Goal: Task Accomplishment & Management: Manage account settings

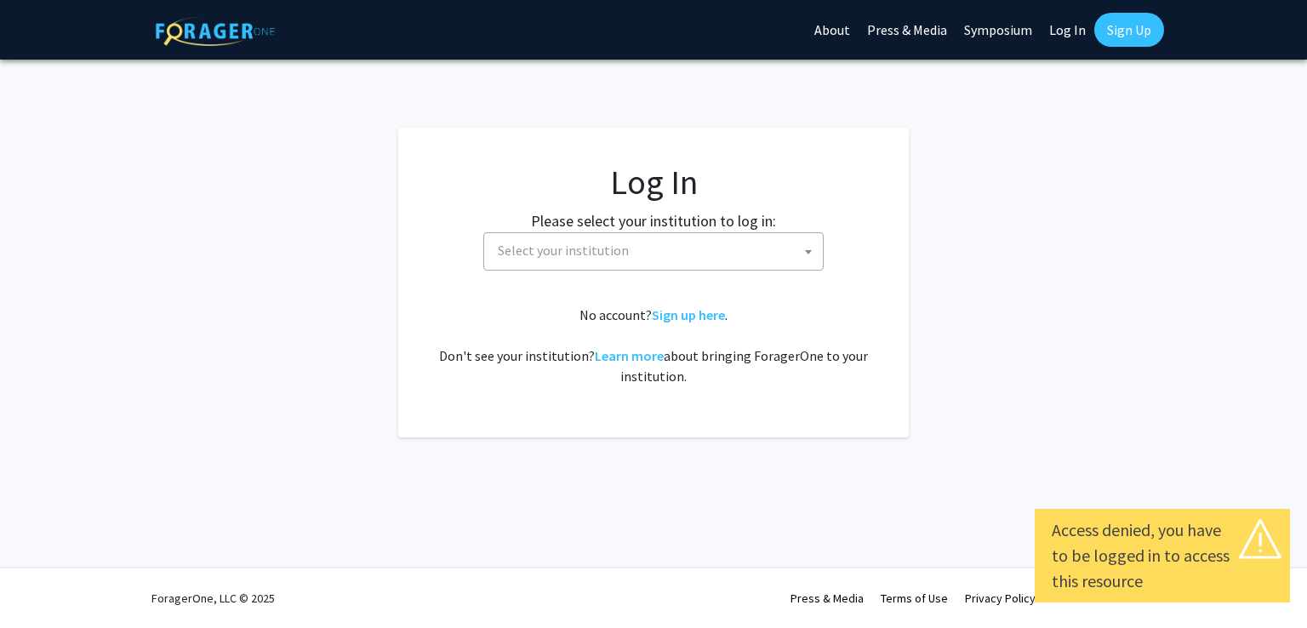
select select
click at [713, 277] on fg-card-body "Log In Please select your institution to log in: Baylor University Brandeis Uni…" at bounding box center [653, 283] width 443 height 242
click at [695, 258] on span "Select your institution" at bounding box center [657, 250] width 332 height 35
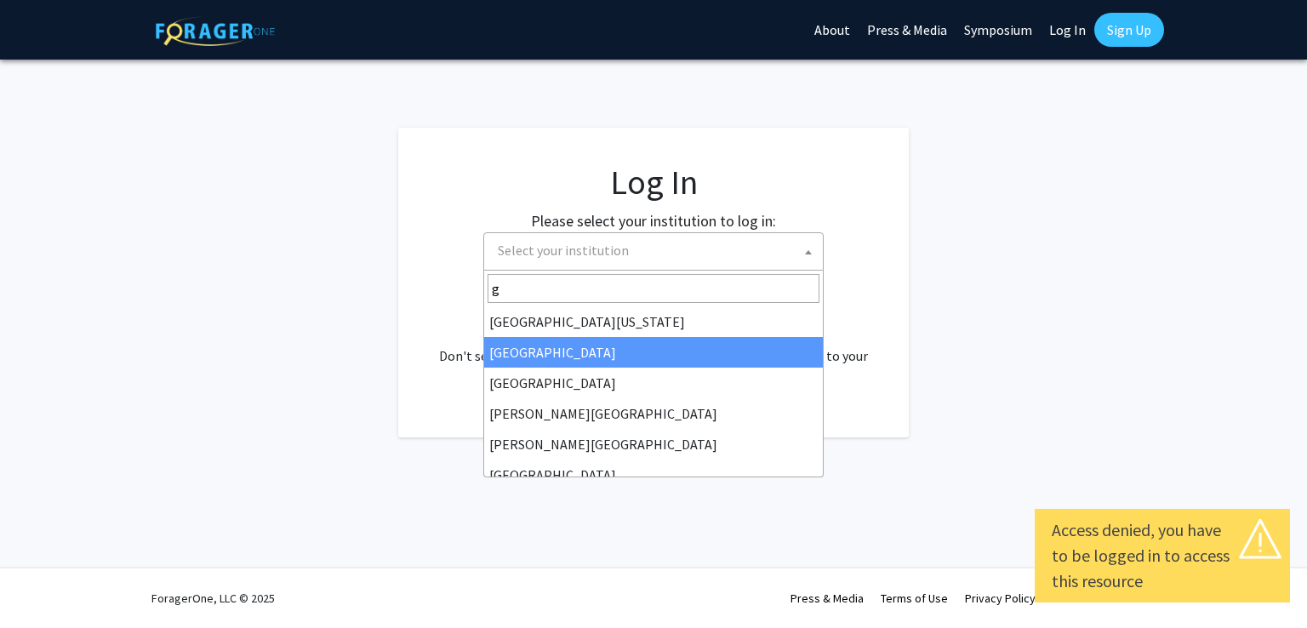
type input "g"
select select "23"
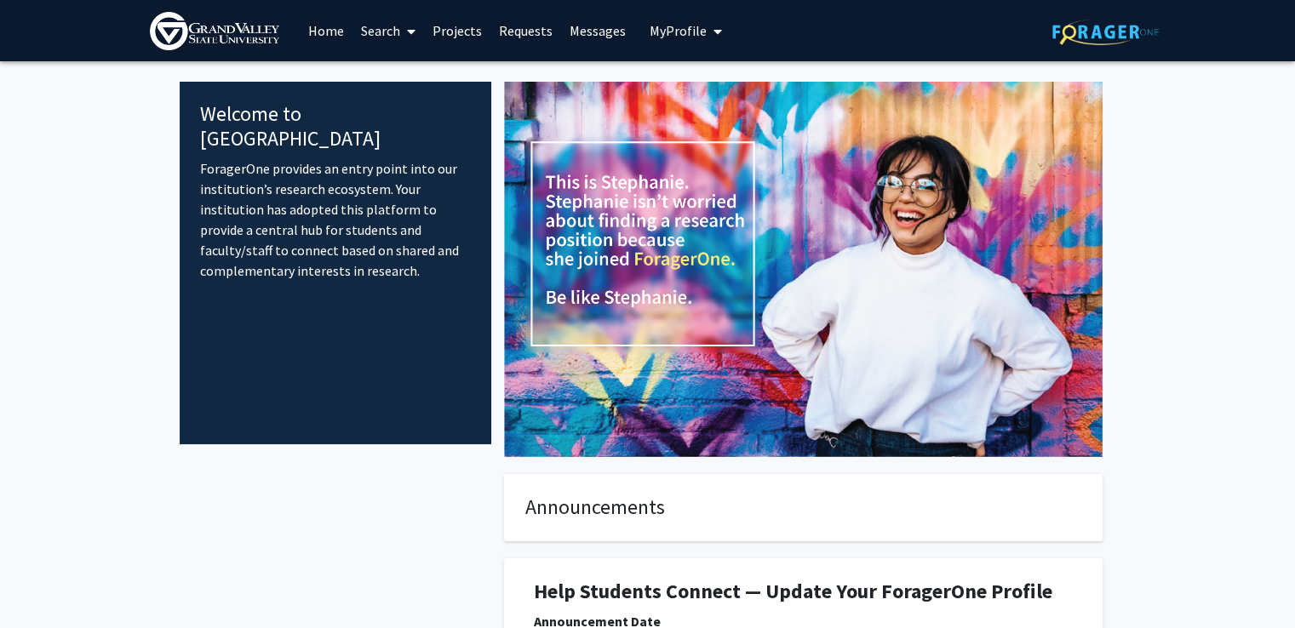
click at [722, 36] on button "My Profile" at bounding box center [685, 30] width 83 height 61
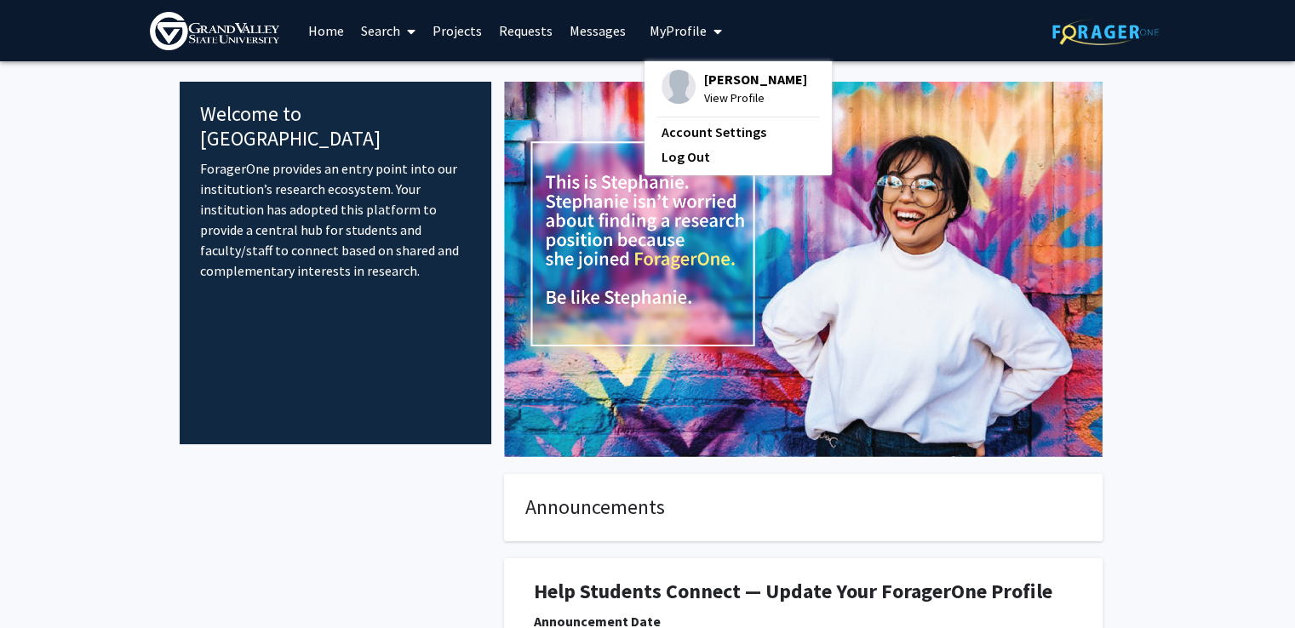
click at [709, 82] on span "[PERSON_NAME]" at bounding box center [755, 79] width 103 height 19
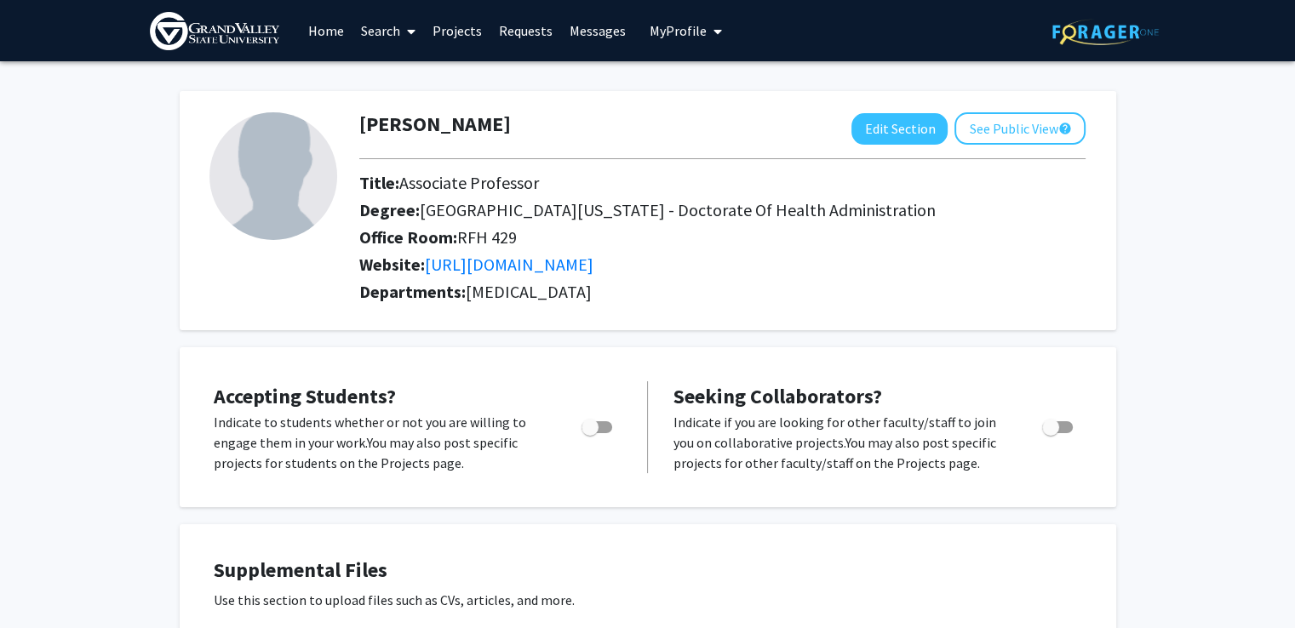
click at [607, 213] on span "[GEOGRAPHIC_DATA][US_STATE] - Doctorate Of Health Administration" at bounding box center [678, 209] width 516 height 21
click at [891, 142] on button "Edit Section" at bounding box center [899, 128] width 96 height 31
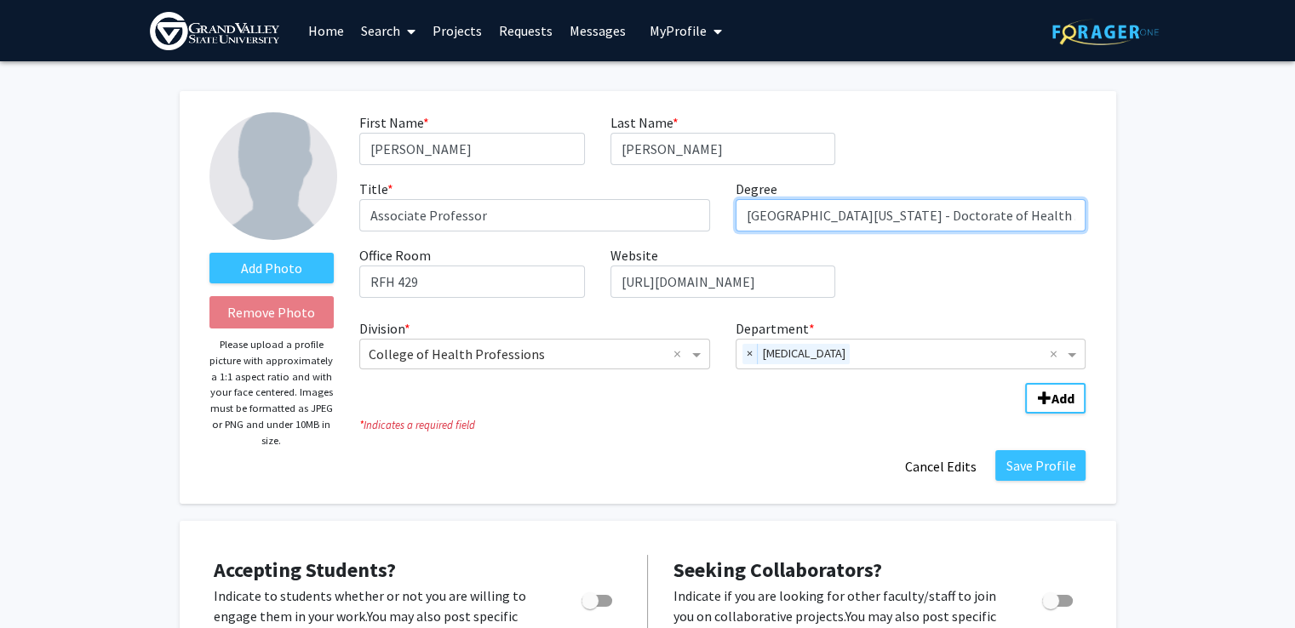
drag, startPoint x: 740, startPoint y: 215, endPoint x: 907, endPoint y: 219, distance: 167.7
click at [907, 219] on input "[GEOGRAPHIC_DATA][US_STATE] - Doctorate of Health Administration" at bounding box center [910, 215] width 351 height 32
type input "Doctorate of Health Administration (DHA)"
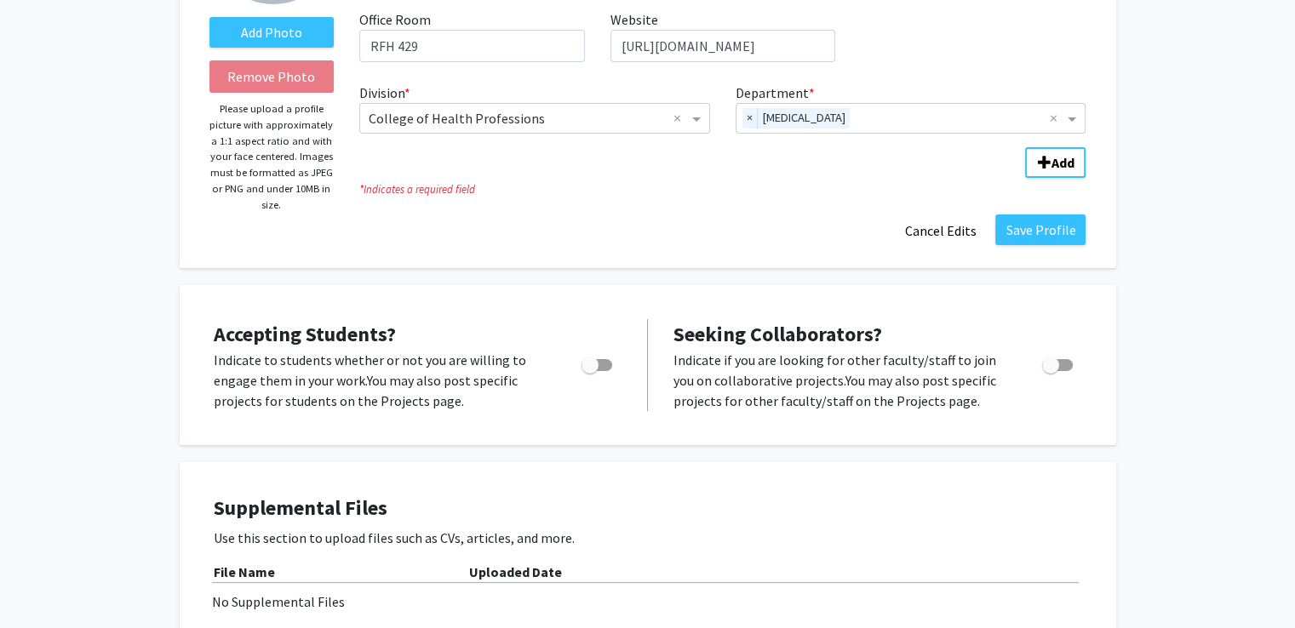
scroll to position [238, 0]
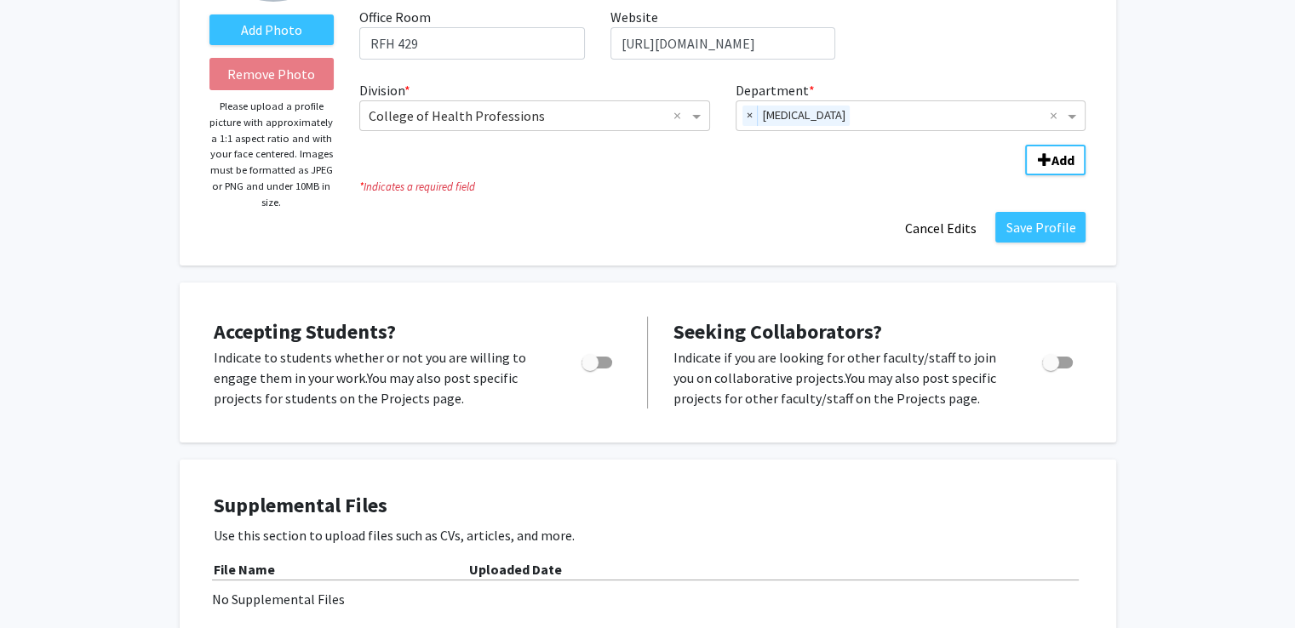
click at [615, 358] on div "Toggle" at bounding box center [598, 360] width 47 height 26
click at [609, 361] on span "Toggle" at bounding box center [596, 363] width 31 height 12
click at [590, 369] on input "Would you like to permit student requests?" at bounding box center [589, 369] width 1 height 1
checkbox input "true"
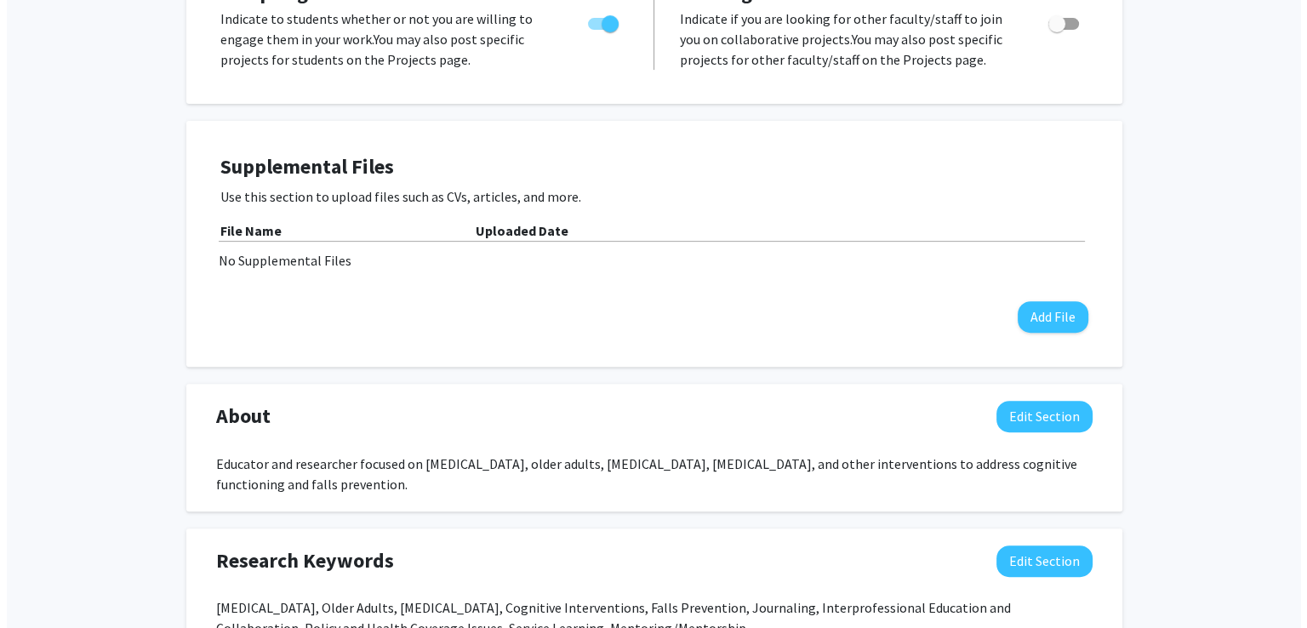
scroll to position [579, 0]
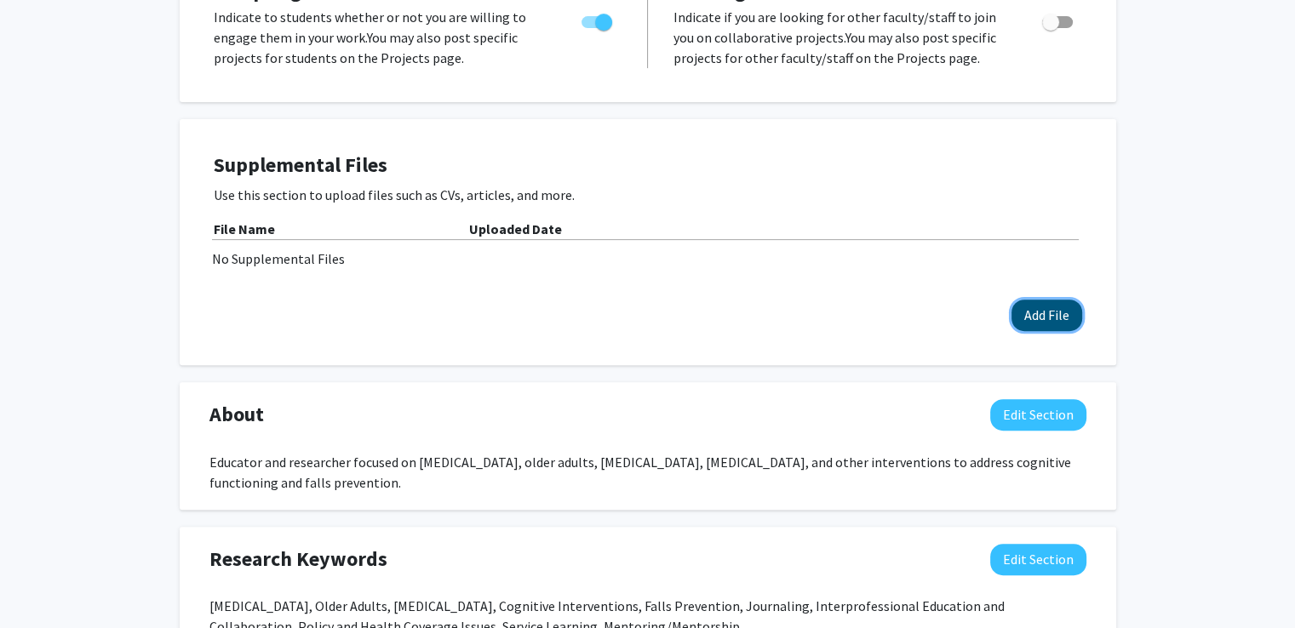
click at [1047, 323] on button "Add File" at bounding box center [1046, 315] width 71 height 31
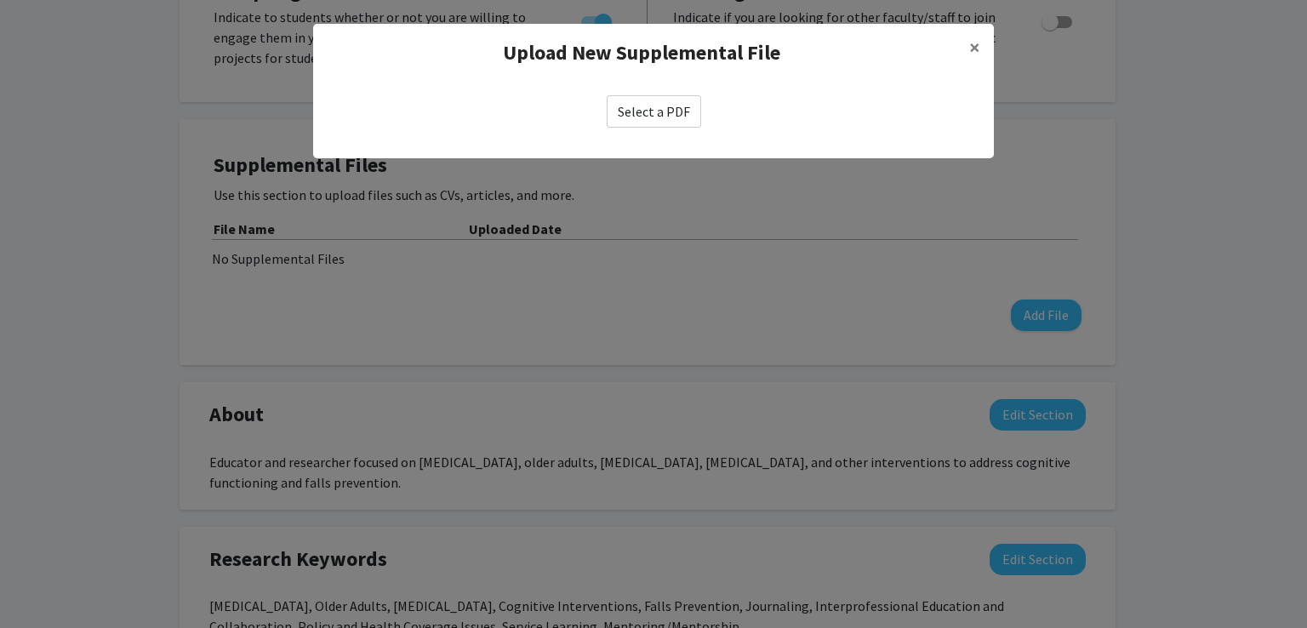
click at [660, 117] on label "Select a PDF" at bounding box center [654, 111] width 94 height 32
click at [0, 0] on input "Select a PDF" at bounding box center [0, 0] width 0 height 0
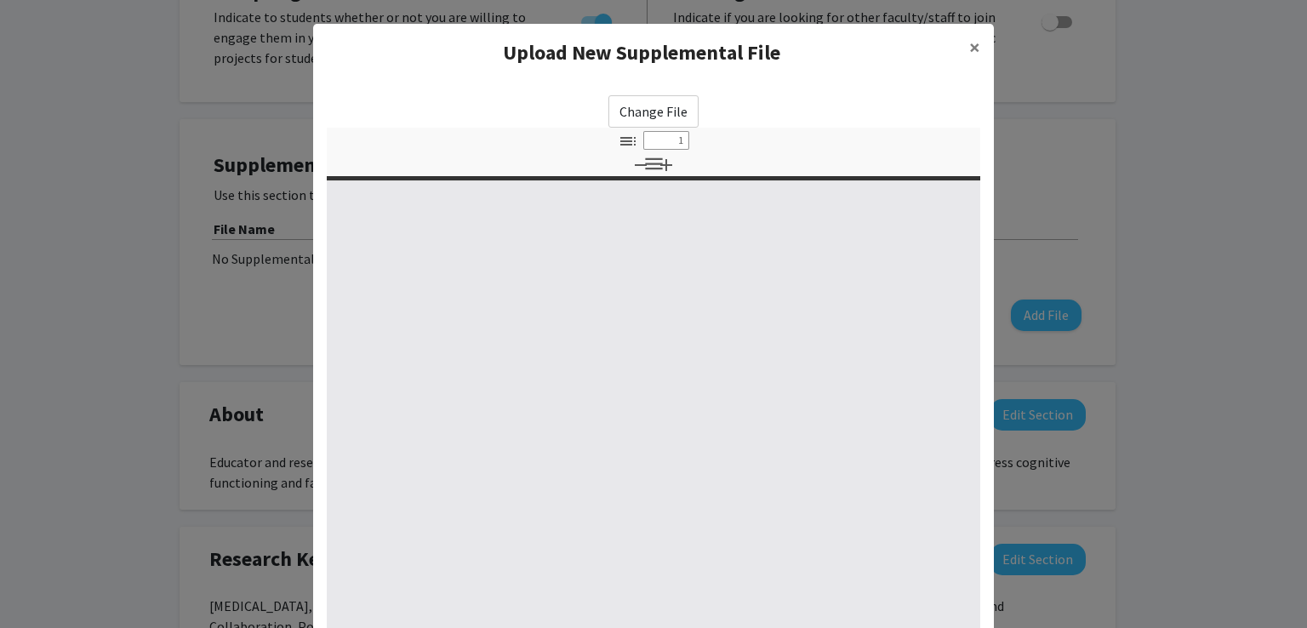
select select "custom"
type input "0"
select select "custom"
type input "1"
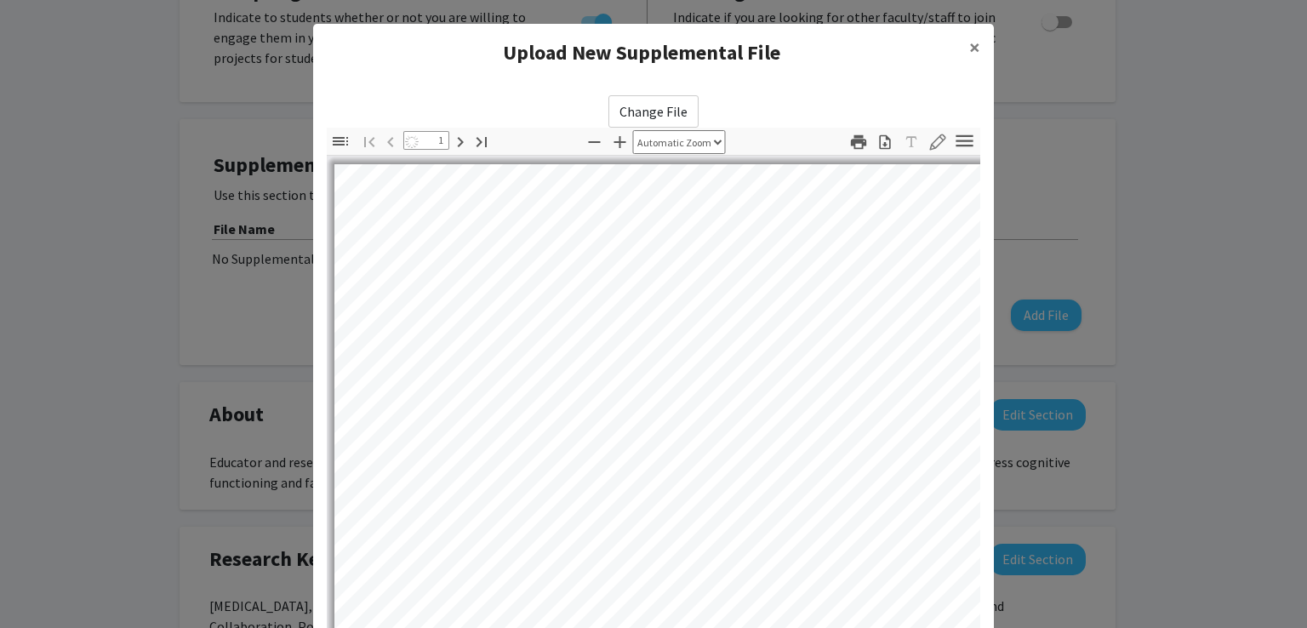
select select "auto"
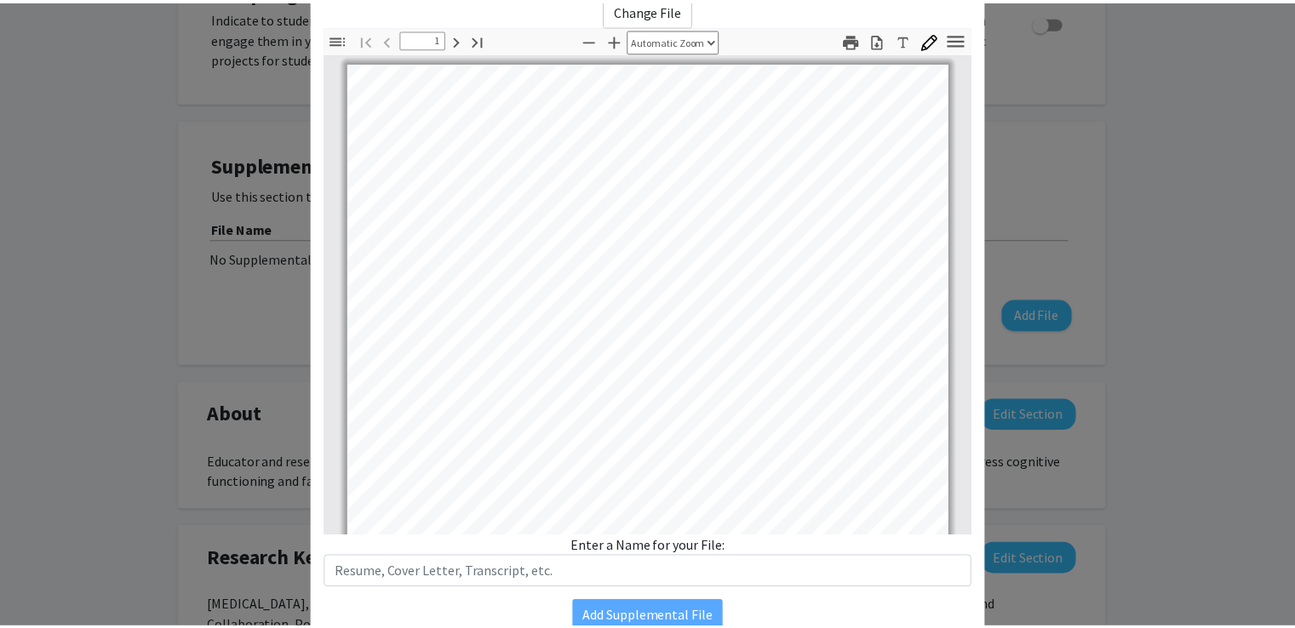
scroll to position [177, 0]
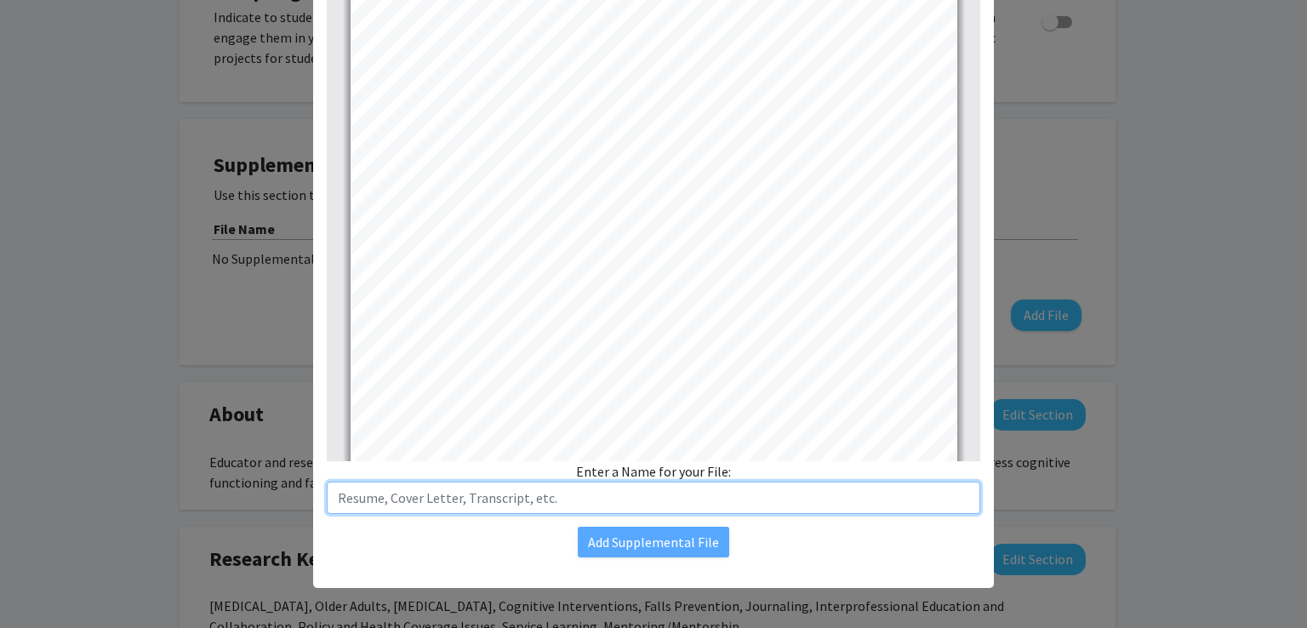
click at [530, 506] on input "text" at bounding box center [654, 498] width 654 height 32
type input "Curricular Vitae"
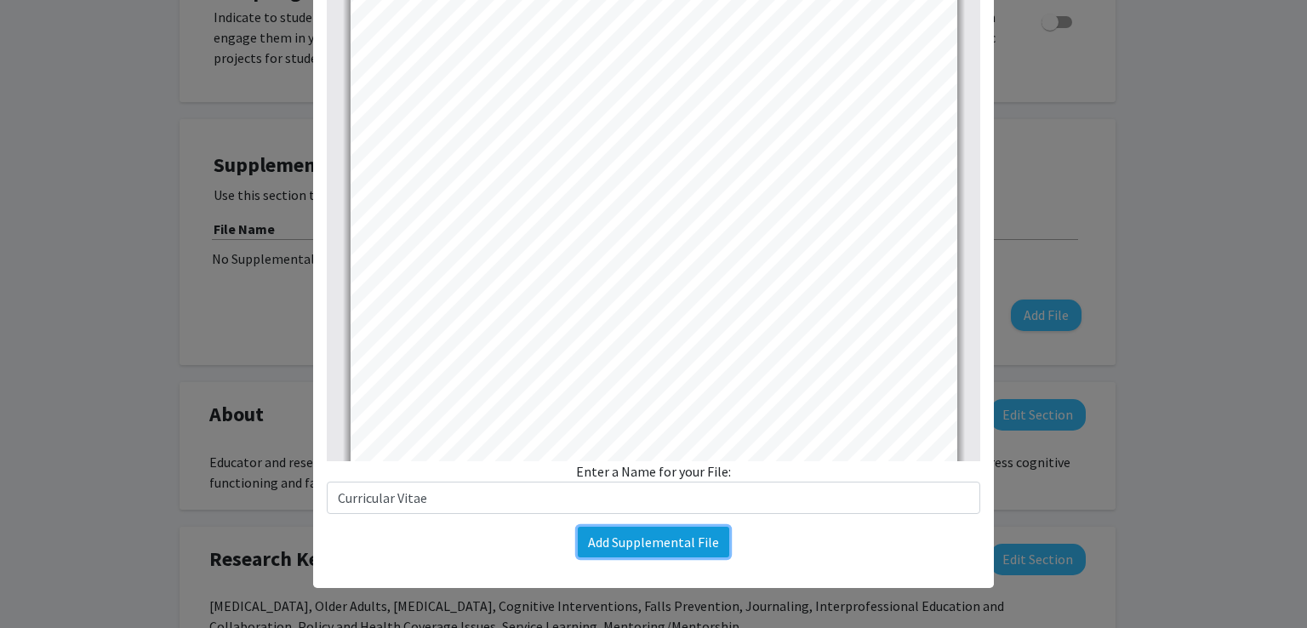
click at [700, 530] on button "Add Supplemental File" at bounding box center [654, 542] width 152 height 31
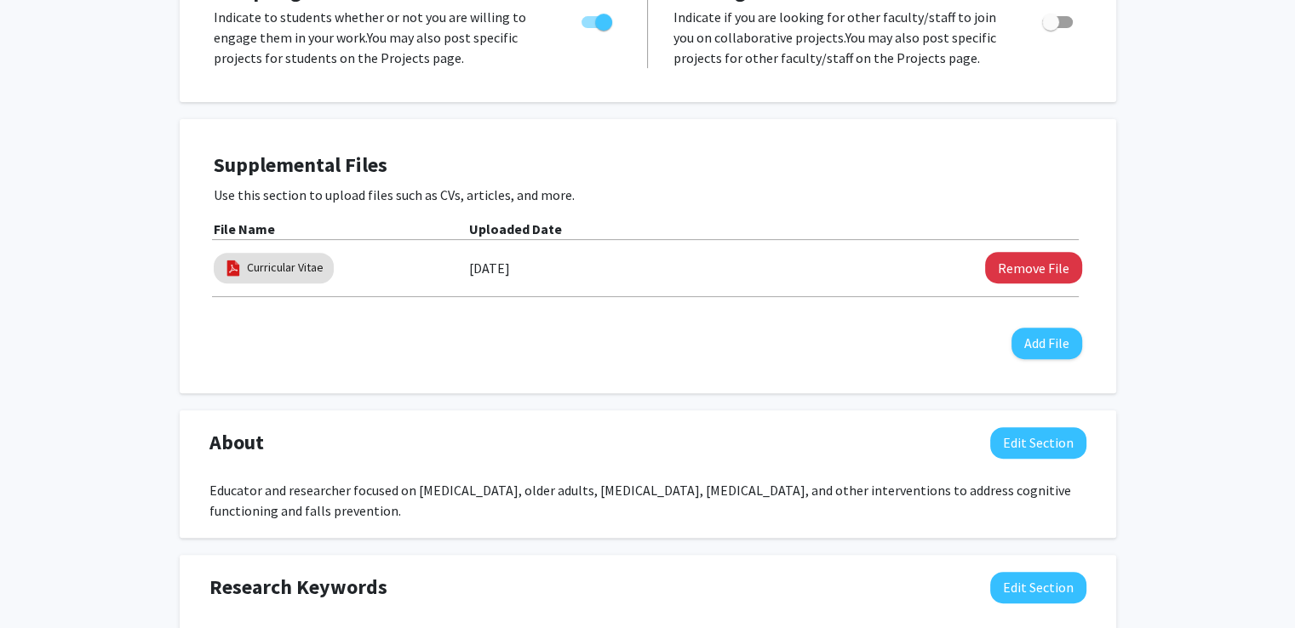
click at [1210, 289] on div "Add Photo Remove Photo Please upload a profile picture with approximately a 1:1…" at bounding box center [647, 506] width 1295 height 2049
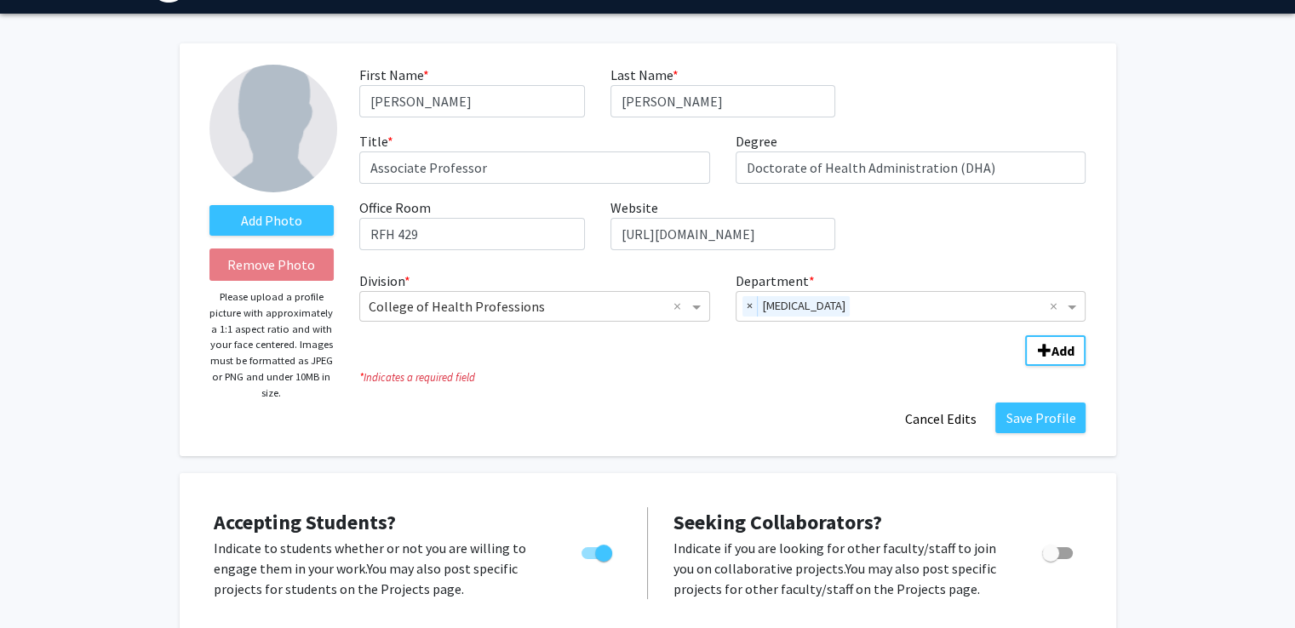
scroll to position [0, 0]
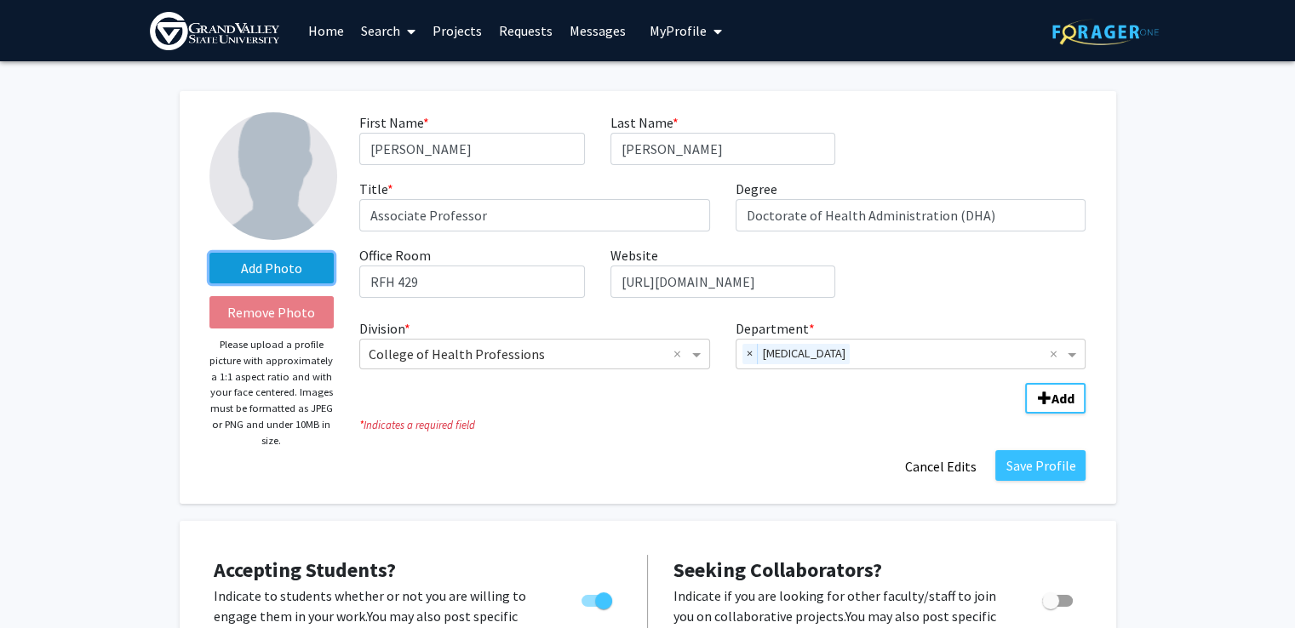
click at [269, 276] on label "Add Photo" at bounding box center [271, 268] width 125 height 31
click at [0, 0] on input "Add Photo" at bounding box center [0, 0] width 0 height 0
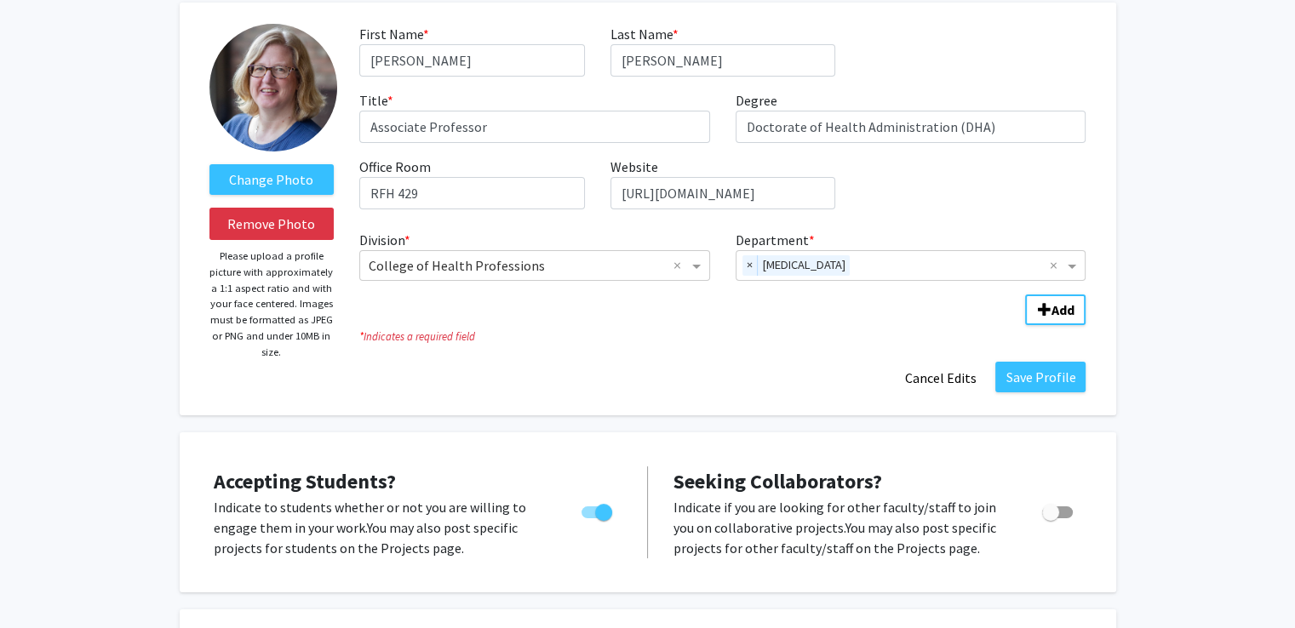
scroll to position [68, 0]
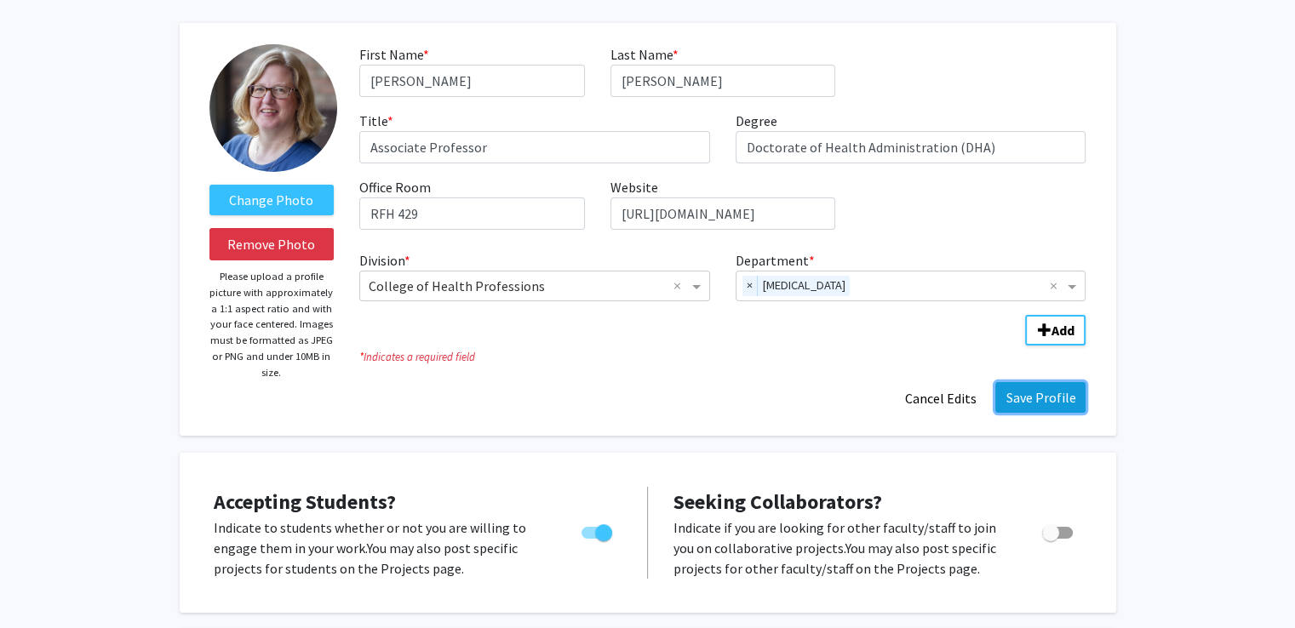
click at [1032, 392] on button "Save Profile" at bounding box center [1040, 397] width 90 height 31
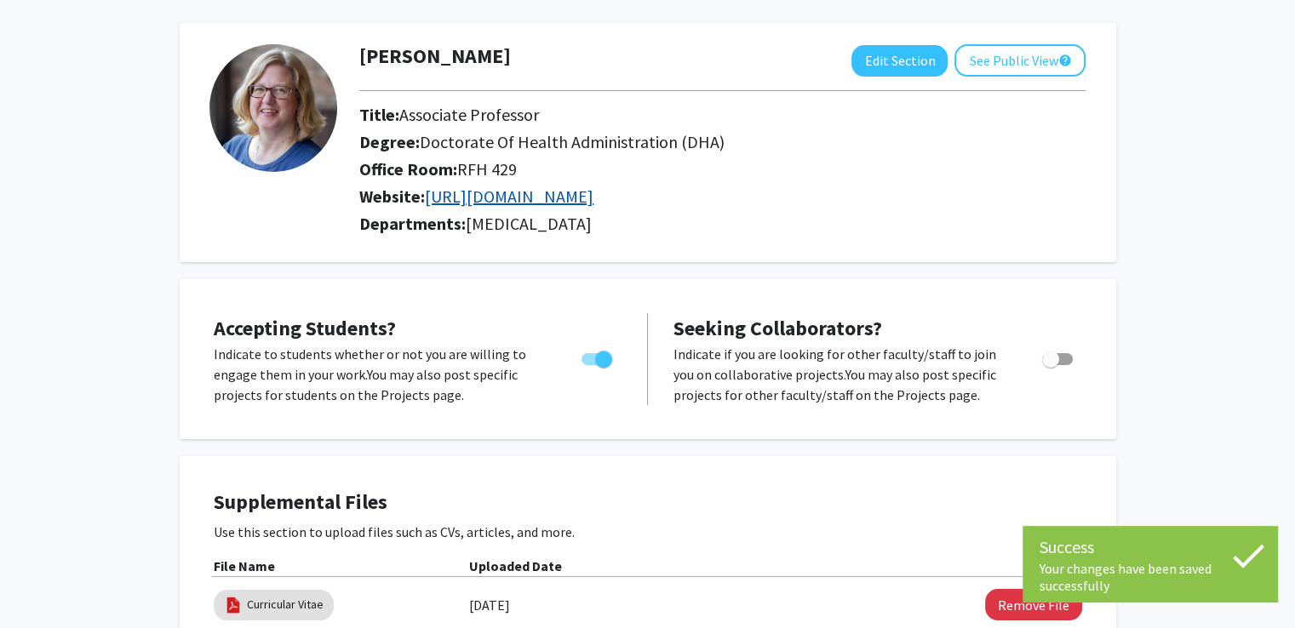
click at [593, 202] on link "[URL][DOMAIN_NAME]" at bounding box center [509, 196] width 169 height 21
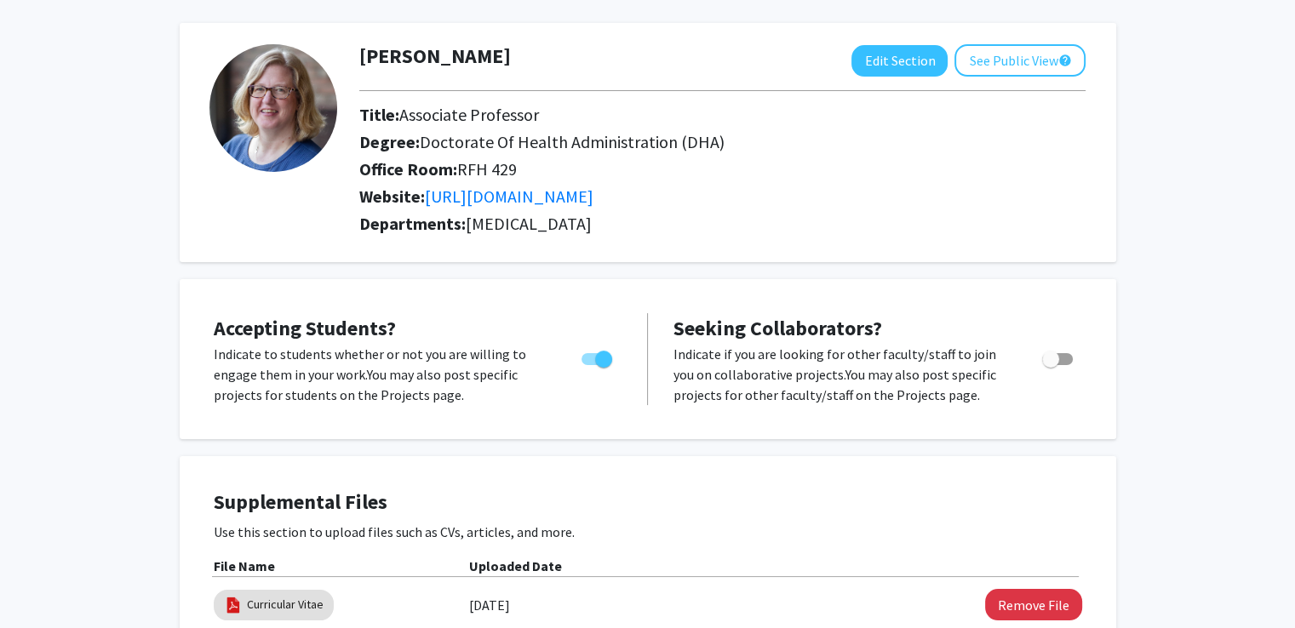
click at [917, 241] on div "[PERSON_NAME] Edit Section See Public View help Title: Associate Professor Degr…" at bounding box center [648, 142] width 936 height 239
click at [1003, 61] on button "See Public View help" at bounding box center [1019, 60] width 131 height 32
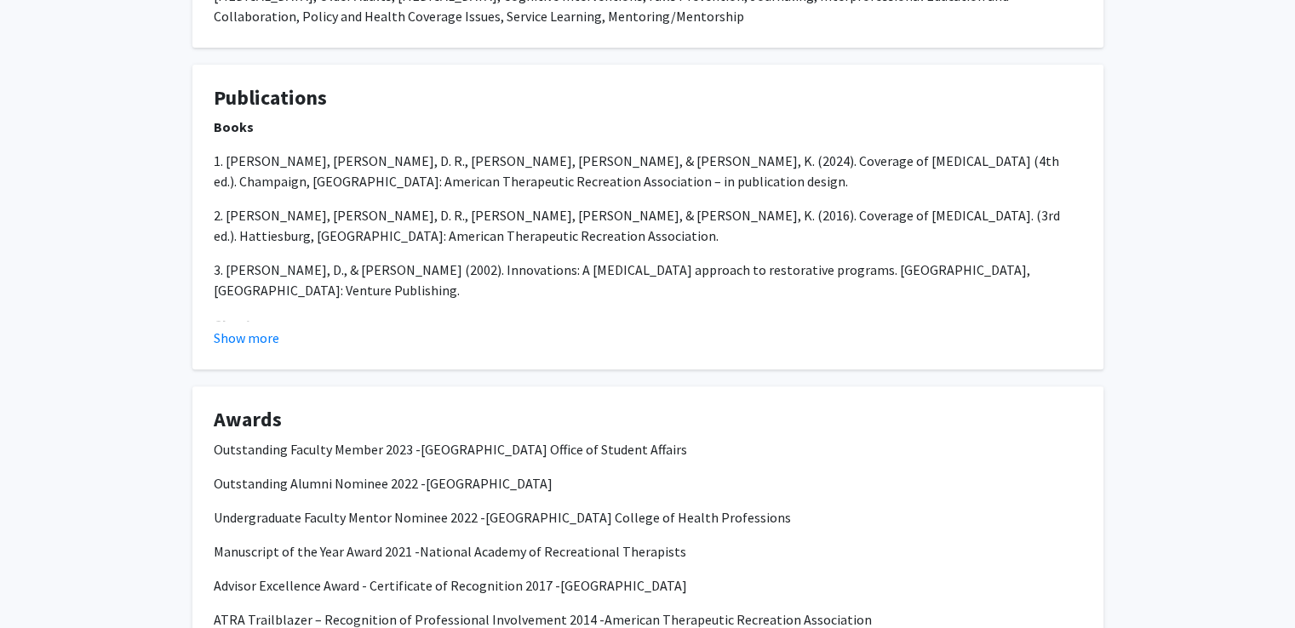
scroll to position [511, 0]
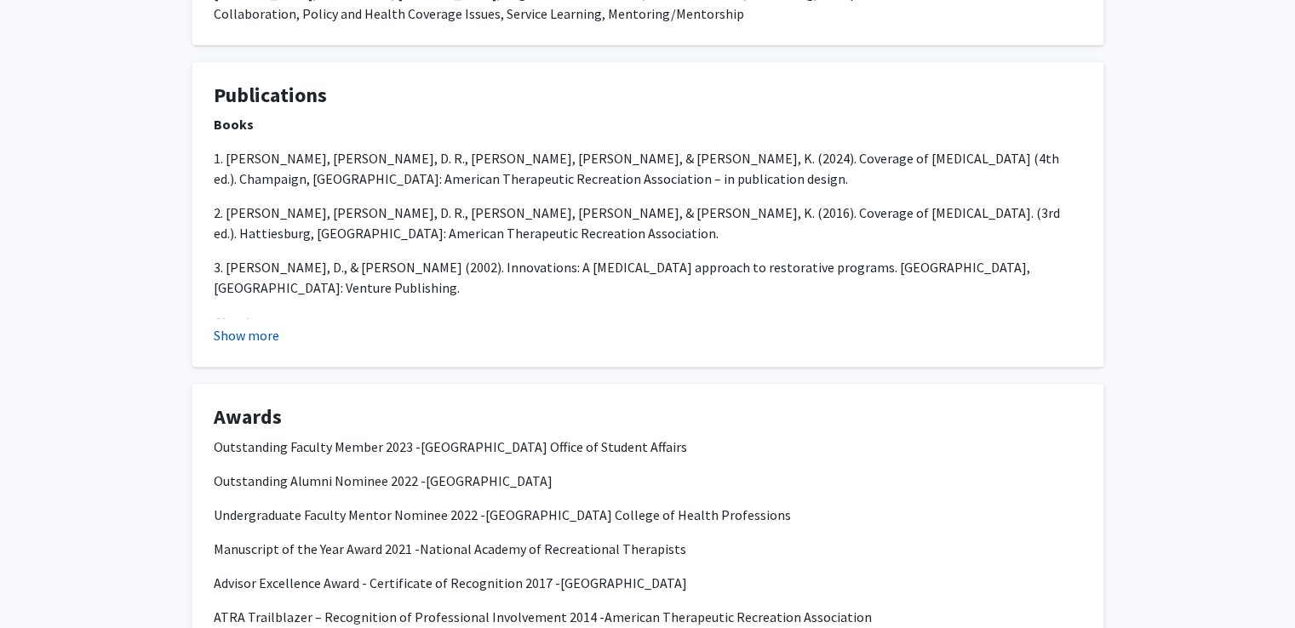
click at [238, 336] on button "Show more" at bounding box center [247, 335] width 66 height 20
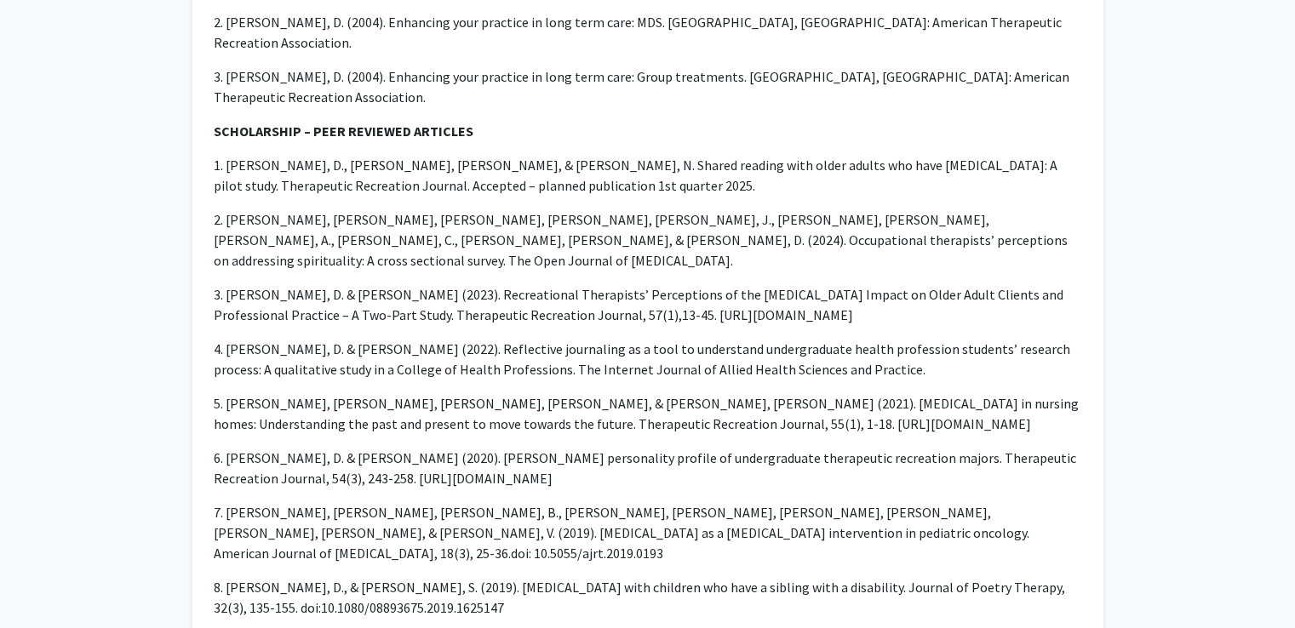
scroll to position [0, 0]
